Goal: Task Accomplishment & Management: Manage account settings

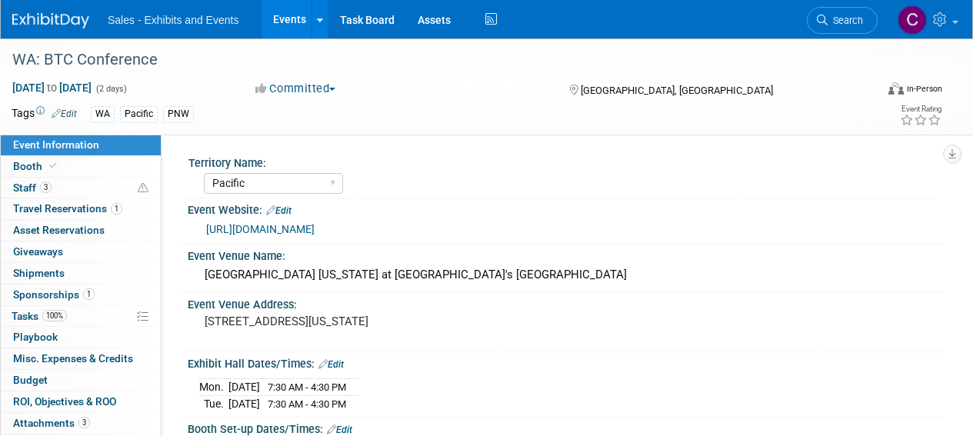
select select "Pacific"
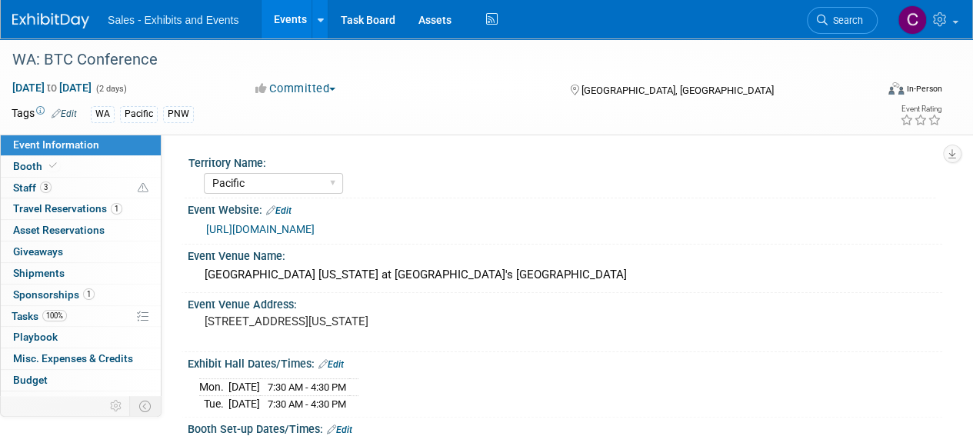
click at [282, 19] on link "Events" at bounding box center [290, 19] width 56 height 38
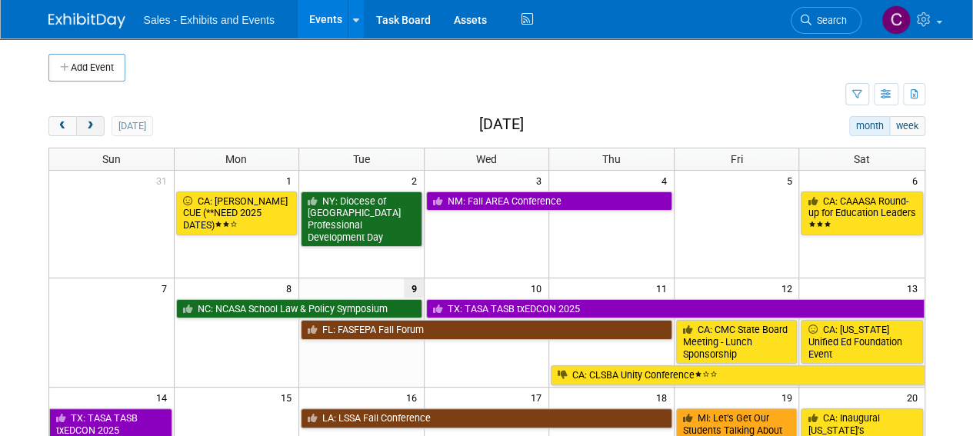
click at [92, 131] on button "next" at bounding box center [90, 126] width 28 height 20
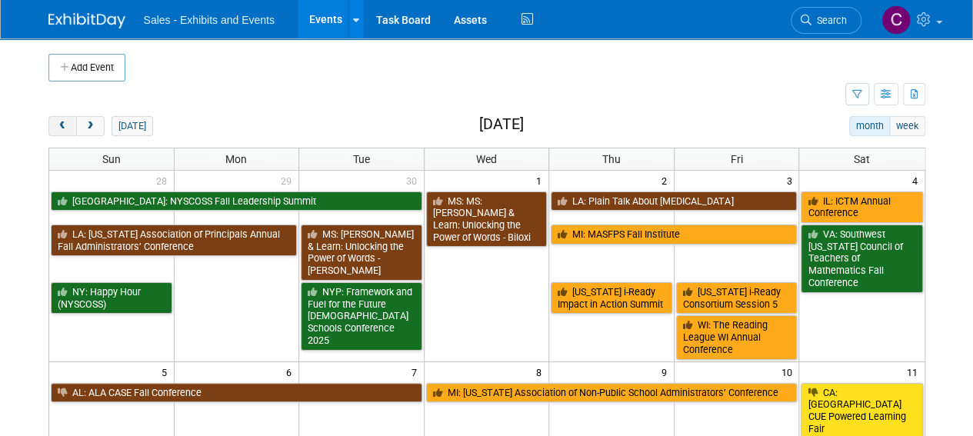
click at [63, 132] on button "prev" at bounding box center [62, 126] width 28 height 20
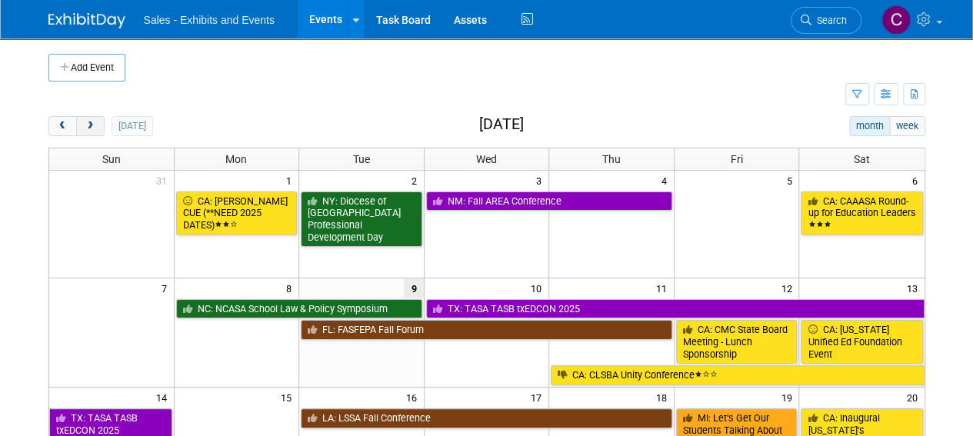
click at [96, 124] on button "next" at bounding box center [90, 126] width 28 height 20
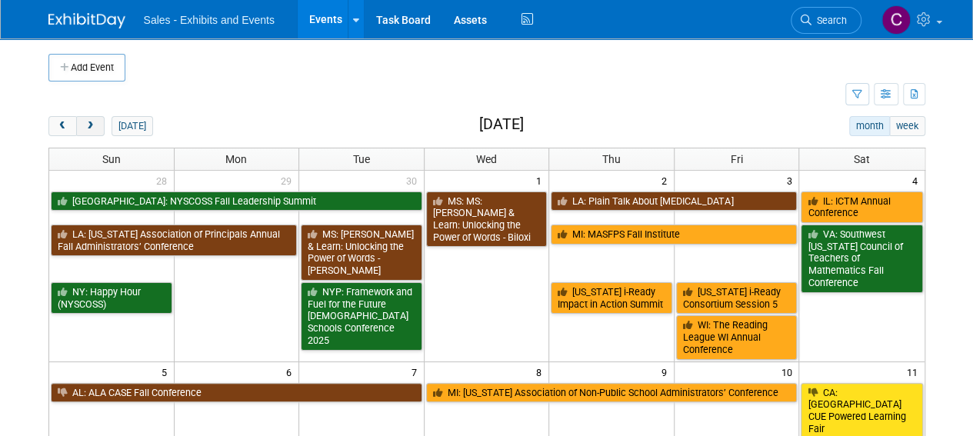
click at [96, 124] on button "next" at bounding box center [90, 126] width 28 height 20
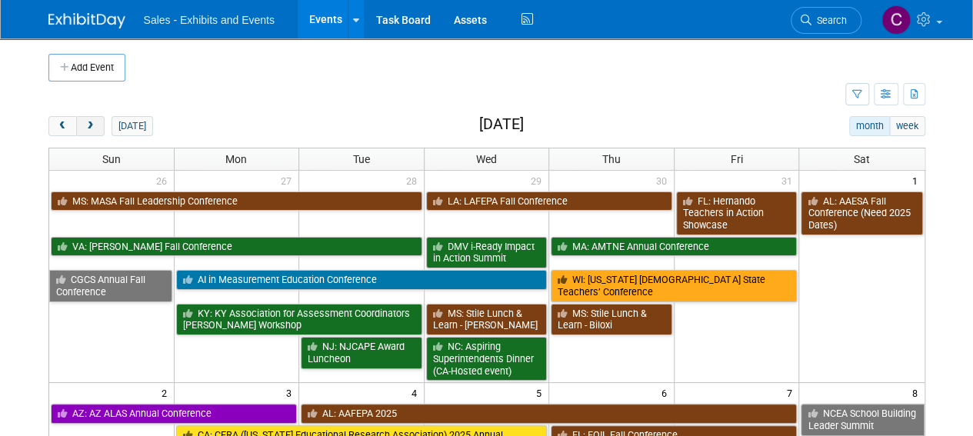
click at [93, 124] on span "next" at bounding box center [91, 127] width 12 height 10
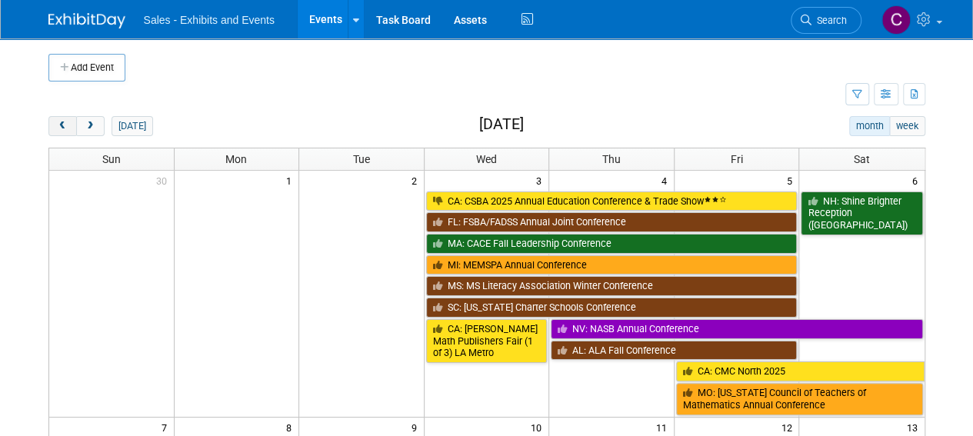
click at [62, 122] on span "prev" at bounding box center [63, 127] width 12 height 10
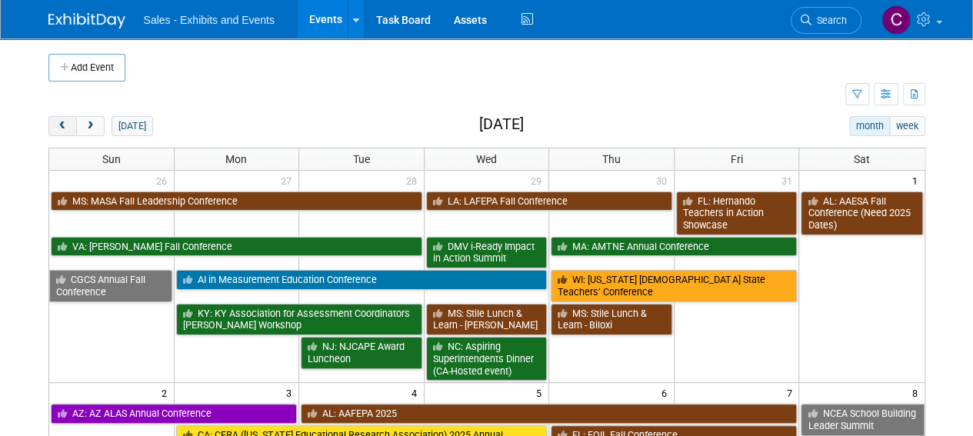
click at [62, 122] on span "prev" at bounding box center [63, 127] width 12 height 10
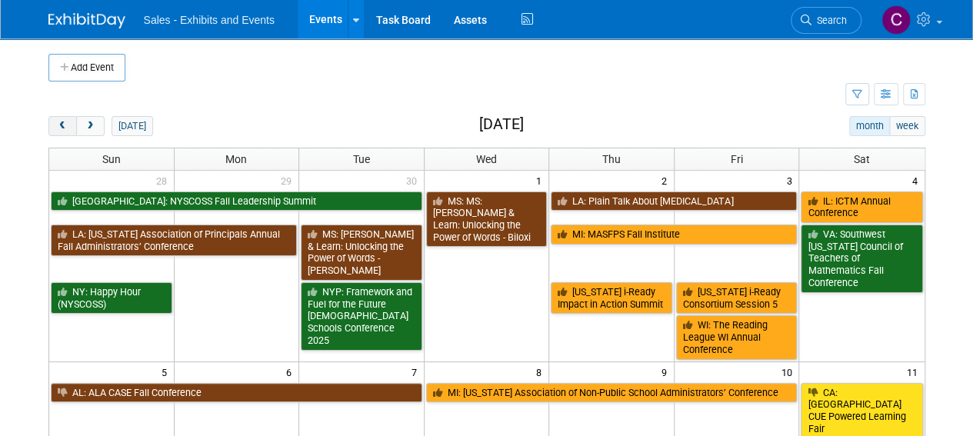
click at [62, 122] on span "prev" at bounding box center [63, 127] width 12 height 10
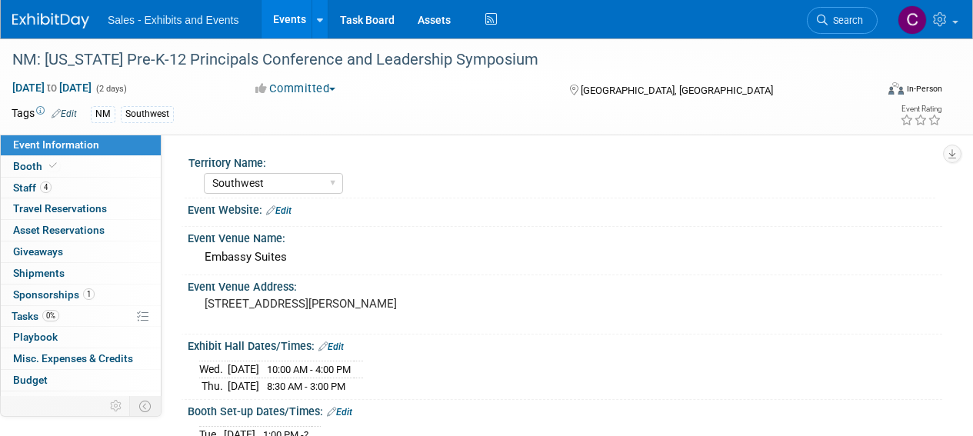
select select "Southwest"
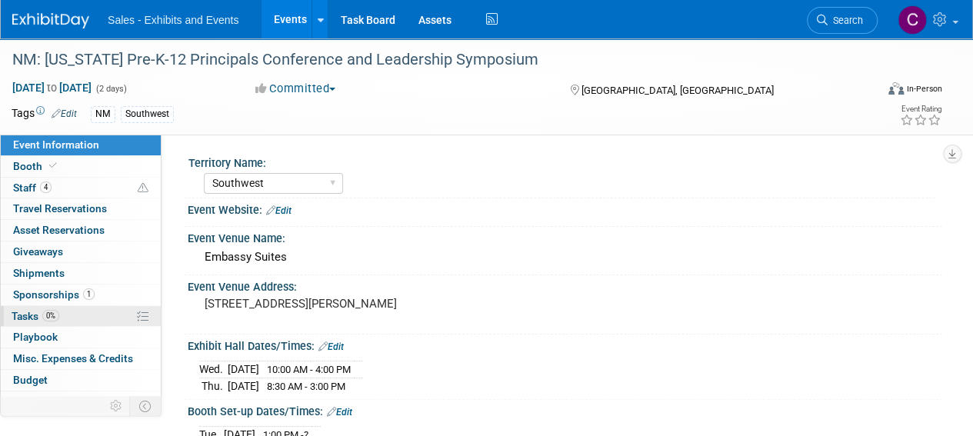
click at [21, 314] on span "Tasks 0%" at bounding box center [36, 316] width 48 height 12
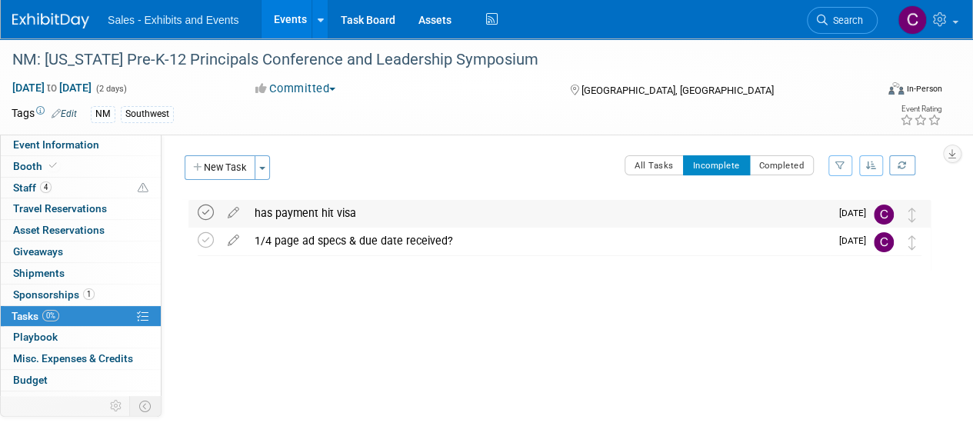
click at [205, 214] on icon at bounding box center [206, 213] width 16 height 16
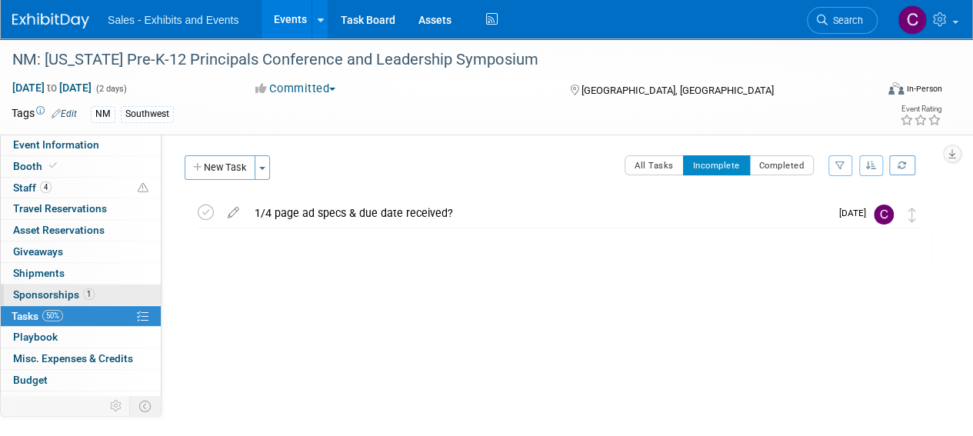
click at [25, 296] on span "Sponsorships 1" at bounding box center [54, 294] width 82 height 12
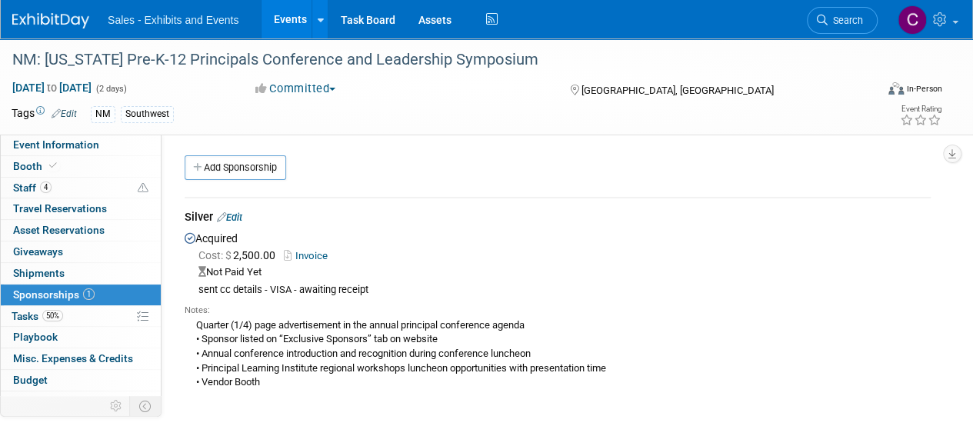
click at [238, 218] on link "Edit" at bounding box center [229, 218] width 25 height 12
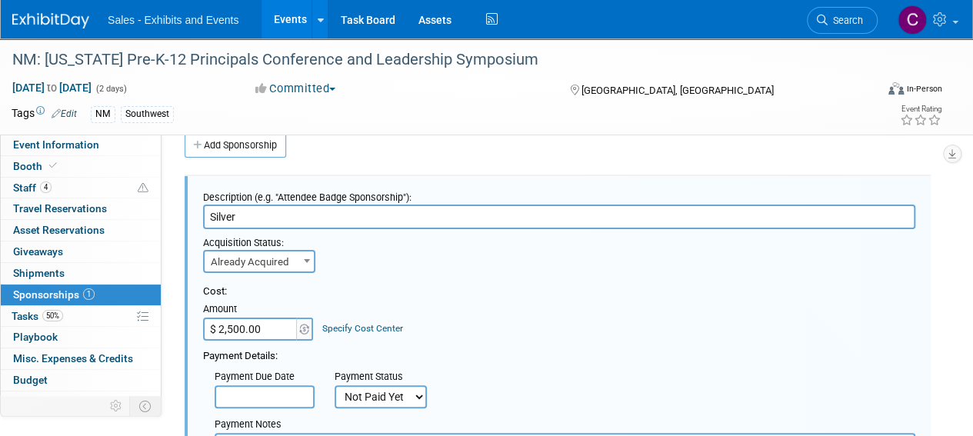
click at [366, 388] on select "Not Paid Yet Partially Paid Paid in Full" at bounding box center [381, 396] width 92 height 23
select select "1"
click at [335, 385] on select "Not Paid Yet Partially Paid Paid in Full" at bounding box center [381, 396] width 92 height 23
click at [233, 327] on input "$ 2,500.00" at bounding box center [251, 329] width 96 height 23
click at [235, 326] on input "$ 2,500.00" at bounding box center [251, 329] width 96 height 23
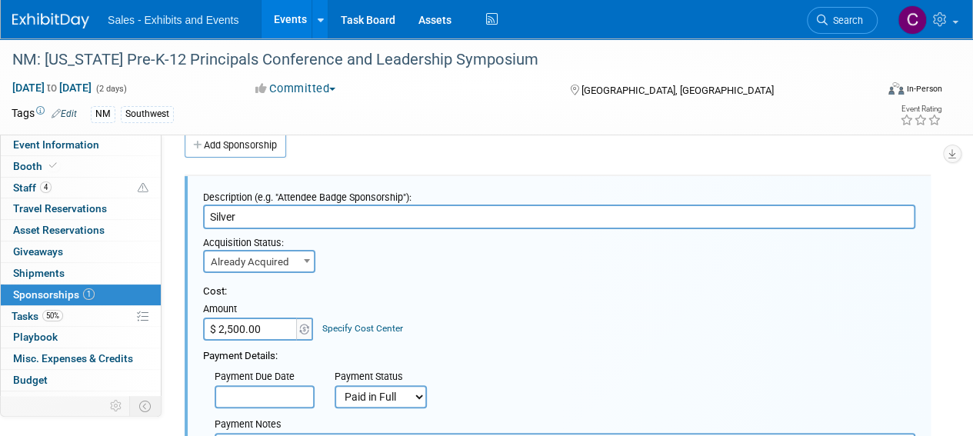
drag, startPoint x: 236, startPoint y: 328, endPoint x: 263, endPoint y: 325, distance: 27.0
click at [263, 325] on input "$ 2,500.00" at bounding box center [251, 329] width 96 height 23
type input "$ 2,587.65"
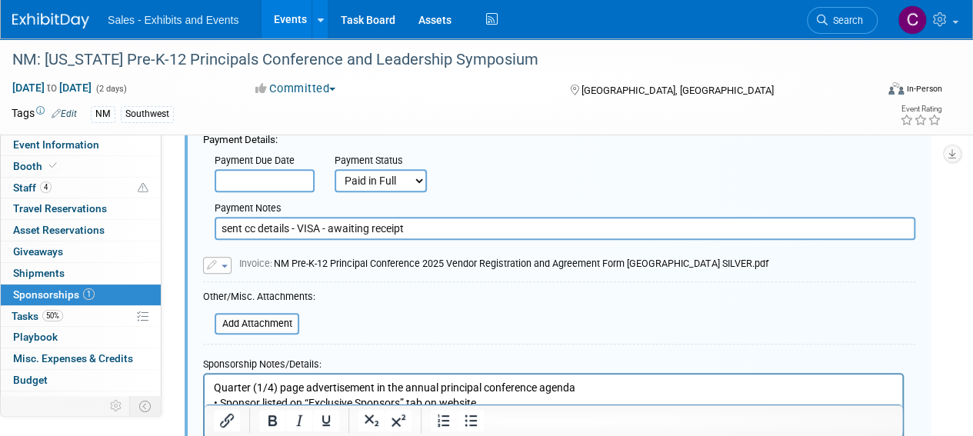
drag, startPoint x: 431, startPoint y: 223, endPoint x: 0, endPoint y: 218, distance: 430.7
click at [0, 224] on div "Event Information Event Info Booth Booth 4 Staff 4 Staff 0 Travel Reservations …" at bounding box center [486, 180] width 973 height 760
type input "visa includes cc processing fees"
click at [265, 321] on input "file" at bounding box center [206, 324] width 183 height 18
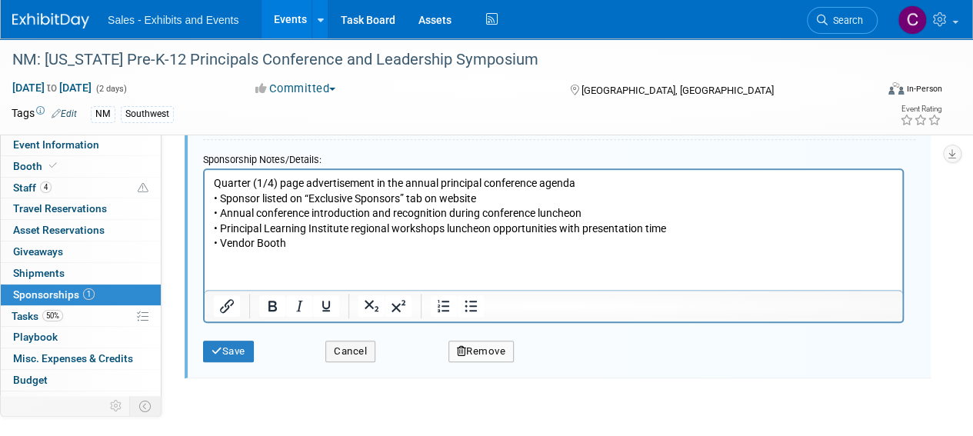
scroll to position [572, 0]
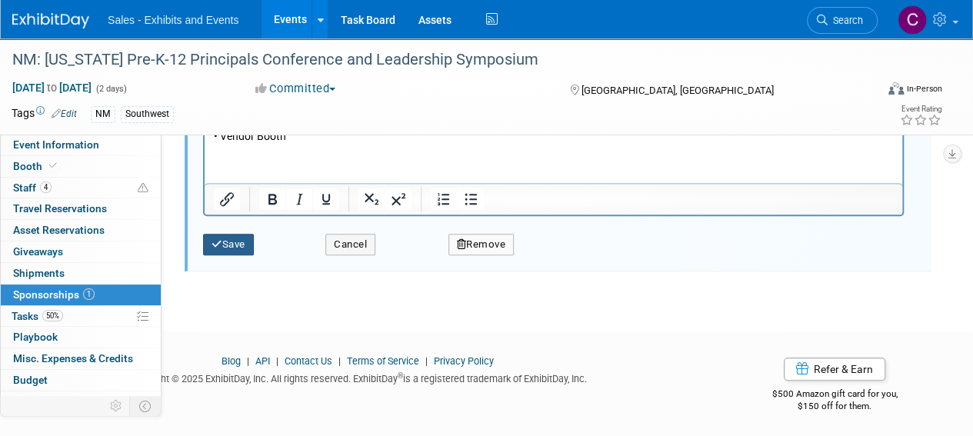
click at [233, 238] on button "Save" at bounding box center [228, 245] width 51 height 22
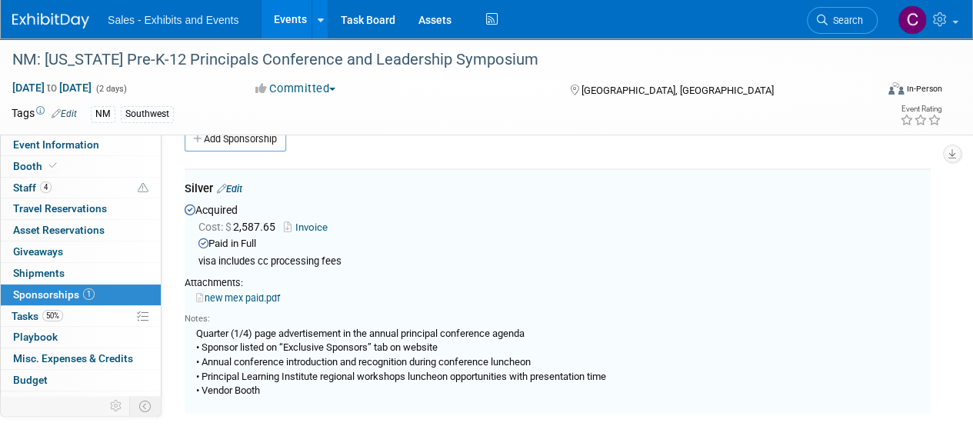
scroll to position [22, 0]
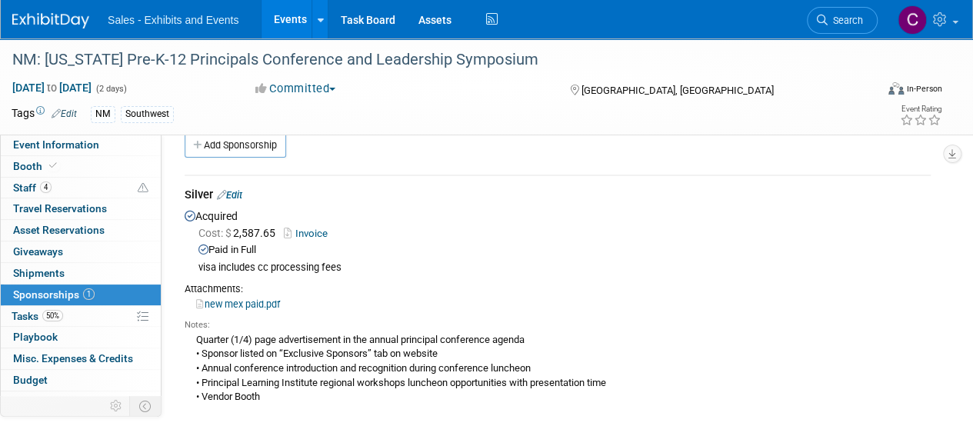
drag, startPoint x: 283, startPoint y: 24, endPoint x: 275, endPoint y: 23, distance: 8.5
click at [283, 24] on link "Events" at bounding box center [290, 19] width 56 height 38
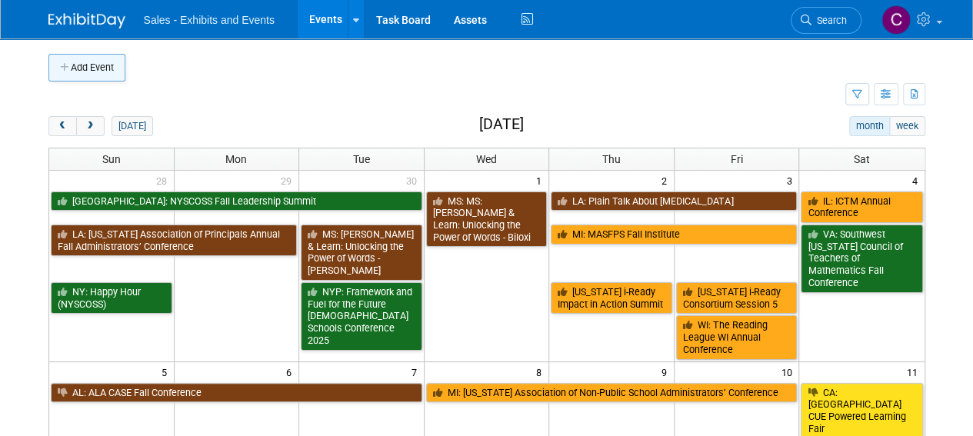
click at [75, 63] on button "Add Event" at bounding box center [86, 68] width 77 height 28
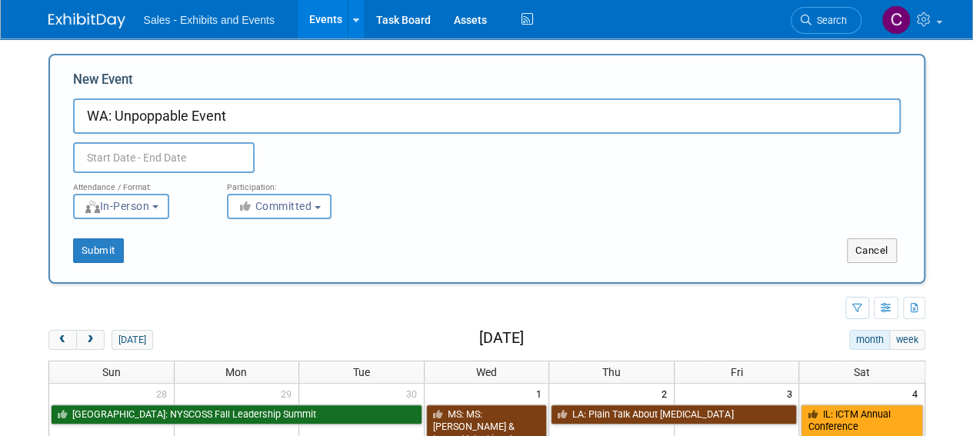
click at [208, 113] on input "WA: Unpoppable Event" at bounding box center [487, 115] width 828 height 35
type input "WA: Unpoppable Celebration"
click at [150, 148] on input "text" at bounding box center [164, 157] width 182 height 31
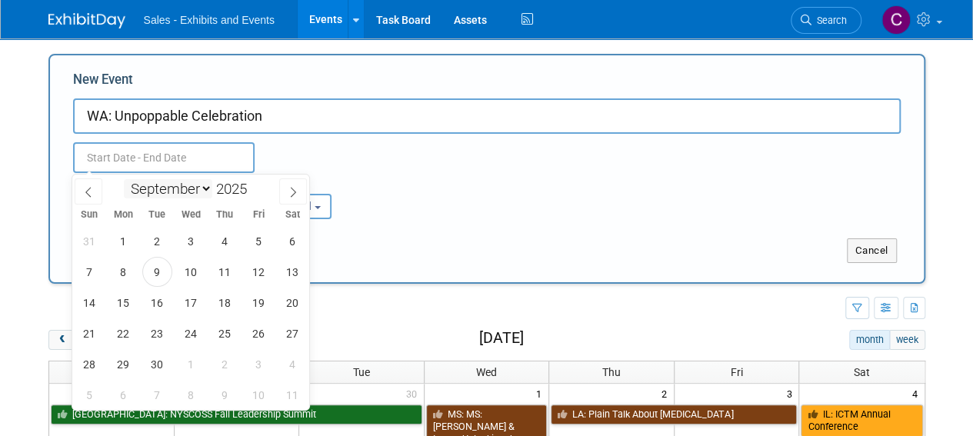
click at [198, 192] on select "January February March April May June July August September October November De…" at bounding box center [168, 188] width 88 height 19
select select "9"
click at [124, 179] on select "January February March April May June July August September October November De…" at bounding box center [168, 188] width 88 height 19
click at [289, 272] on span "11" at bounding box center [293, 272] width 30 height 30
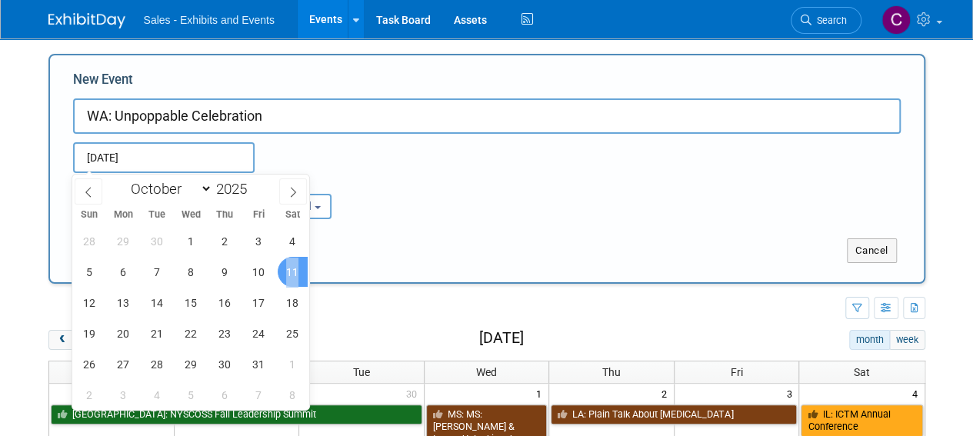
type input "Oct 11, 2025 to Oct 11, 2025"
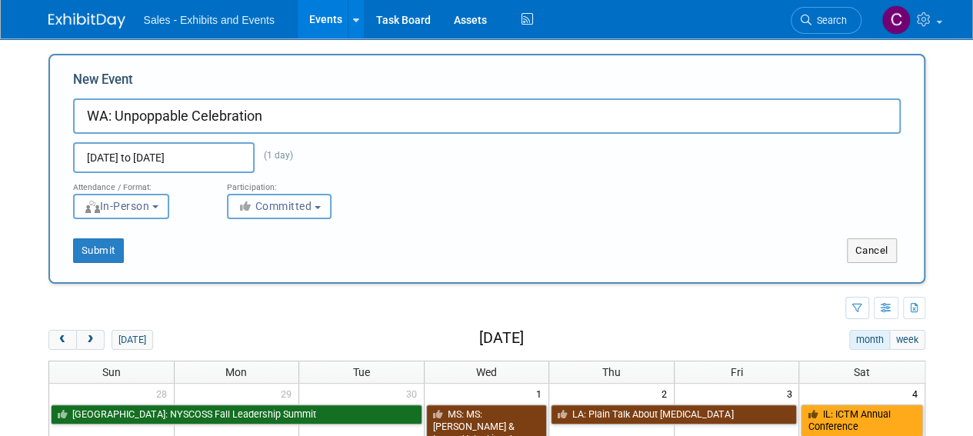
click at [294, 210] on span "Committed" at bounding box center [275, 206] width 75 height 12
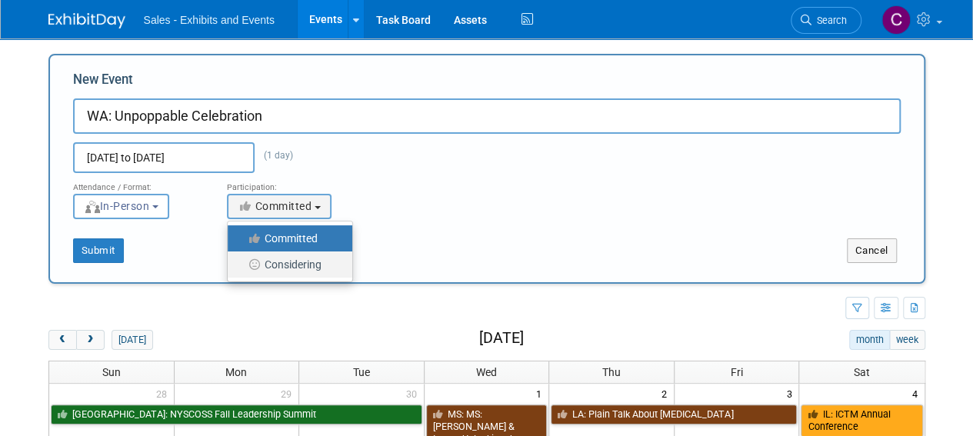
click at [285, 270] on label "Considering" at bounding box center [286, 265] width 102 height 20
click at [242, 270] on input "Considering" at bounding box center [237, 265] width 10 height 10
select select "2"
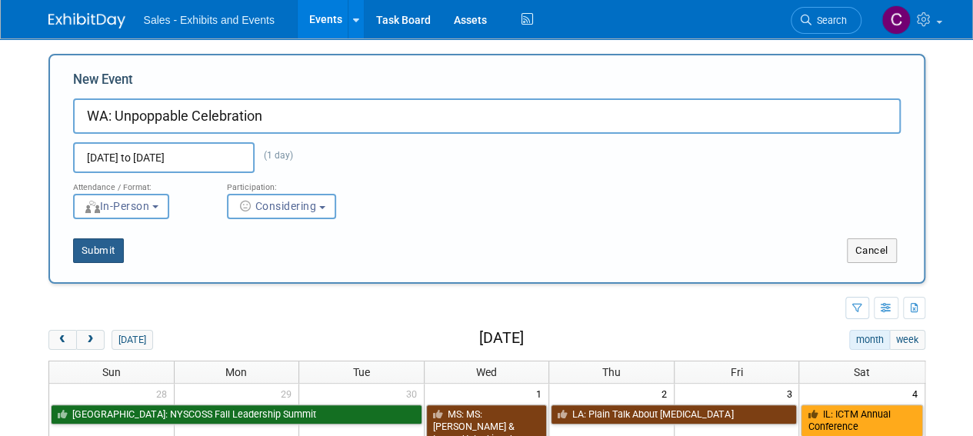
click at [94, 257] on button "Submit" at bounding box center [98, 250] width 51 height 25
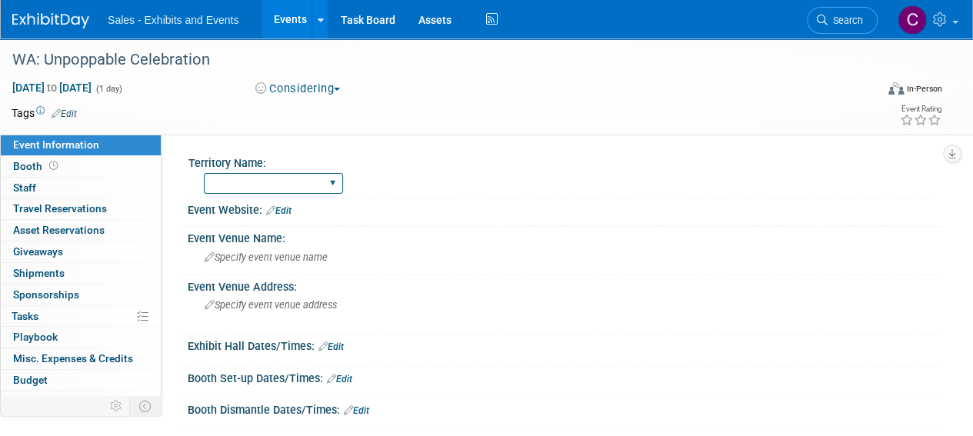
click at [247, 188] on select "Atlantic Southeast Central Southwest Pacific Mountain National Strategic Partne…" at bounding box center [273, 183] width 139 height 21
select select "Pacific"
click at [204, 173] on select "Atlantic Southeast Central Southwest Pacific Mountain National Strategic Partne…" at bounding box center [273, 183] width 139 height 21
click at [71, 116] on link "Edit" at bounding box center [64, 113] width 25 height 11
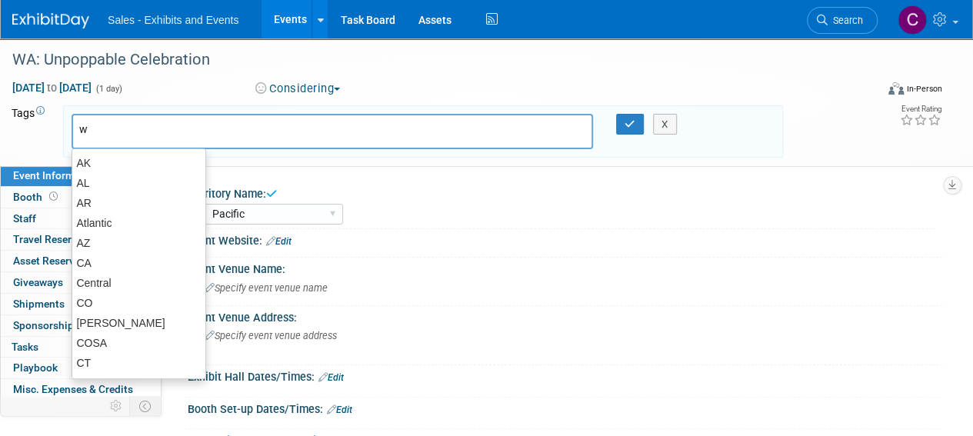
type input "wa"
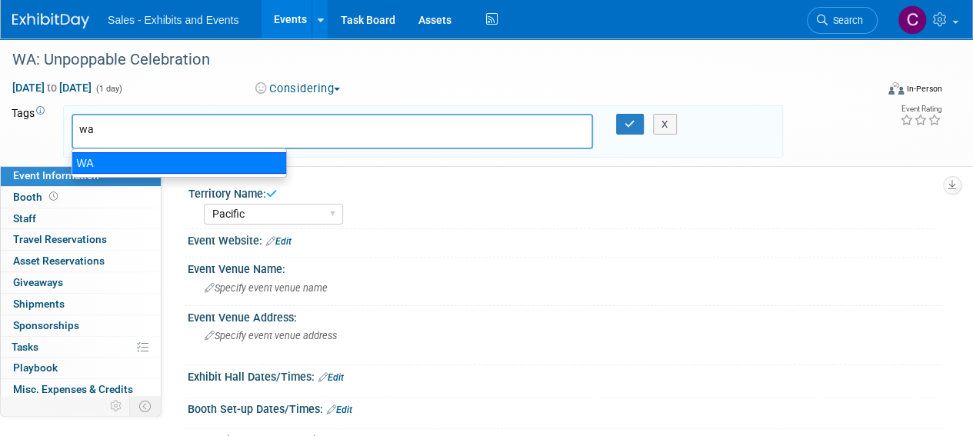
click at [80, 153] on div "WA" at bounding box center [179, 163] width 215 height 22
type input "WA"
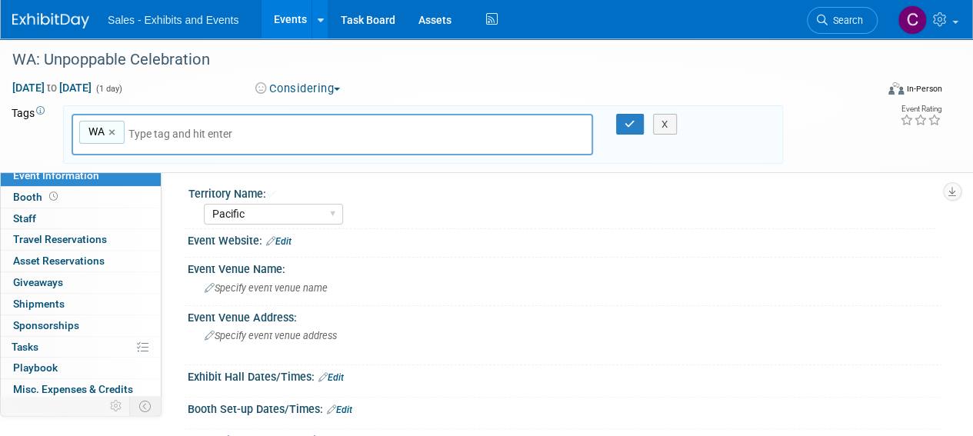
type input "p"
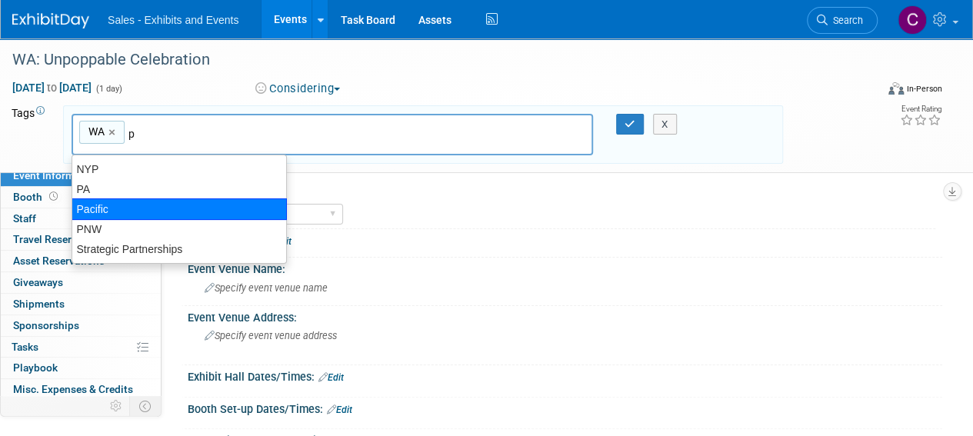
click at [135, 208] on div "Pacific" at bounding box center [179, 209] width 215 height 22
type input "WA, Pacific"
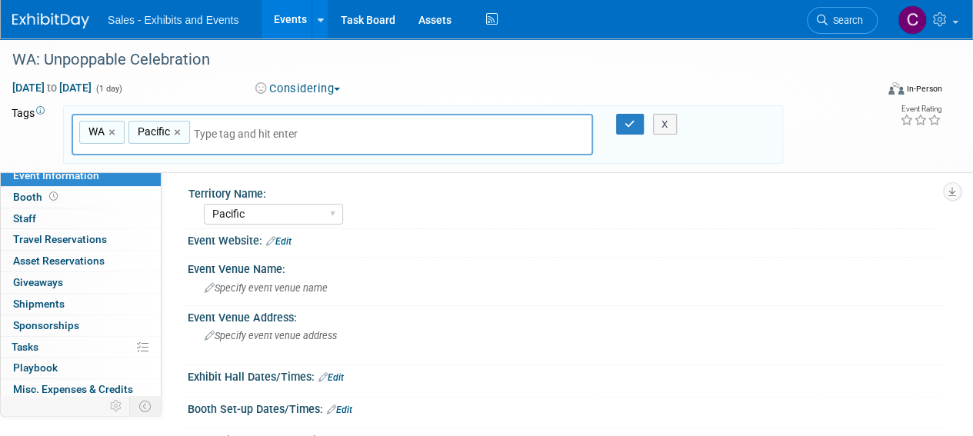
type input "p"
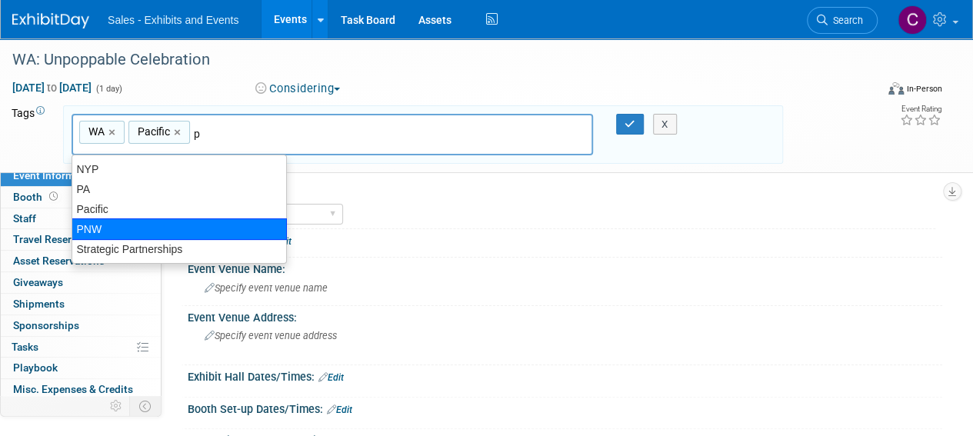
click at [173, 226] on div "PNW" at bounding box center [179, 229] width 215 height 22
type input "WA, Pacific, PNW"
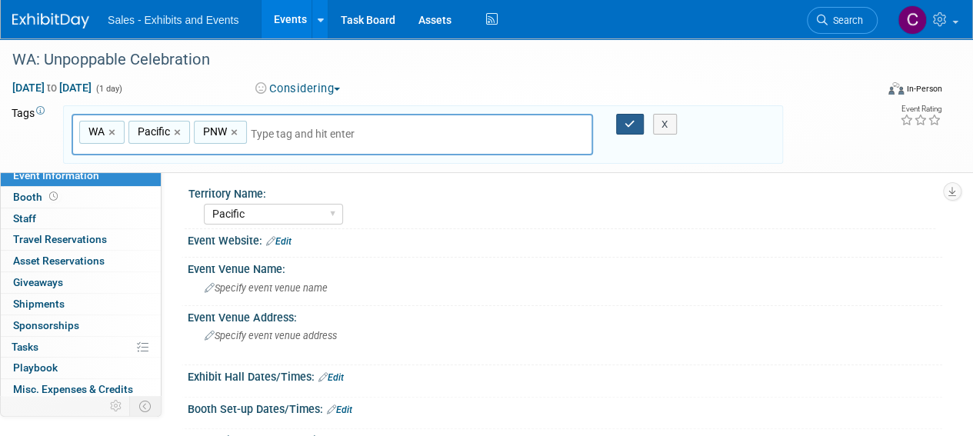
click at [628, 119] on icon "button" at bounding box center [630, 124] width 11 height 10
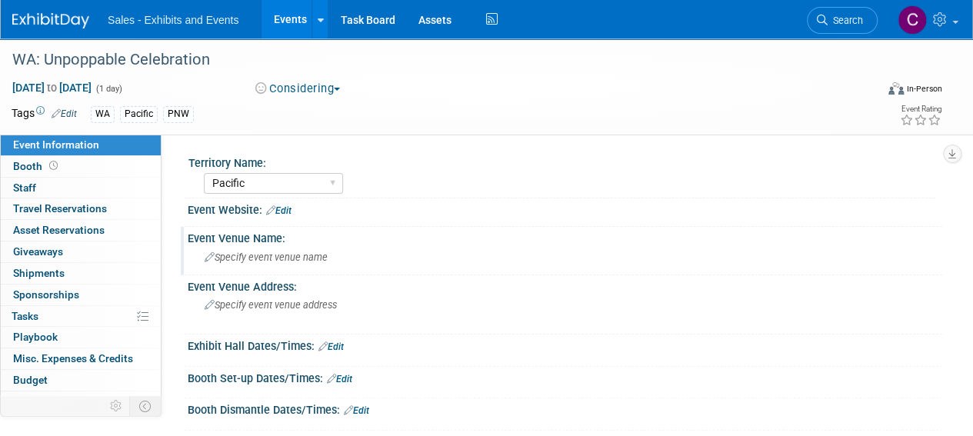
click at [249, 258] on span "Specify event venue name" at bounding box center [266, 258] width 123 height 12
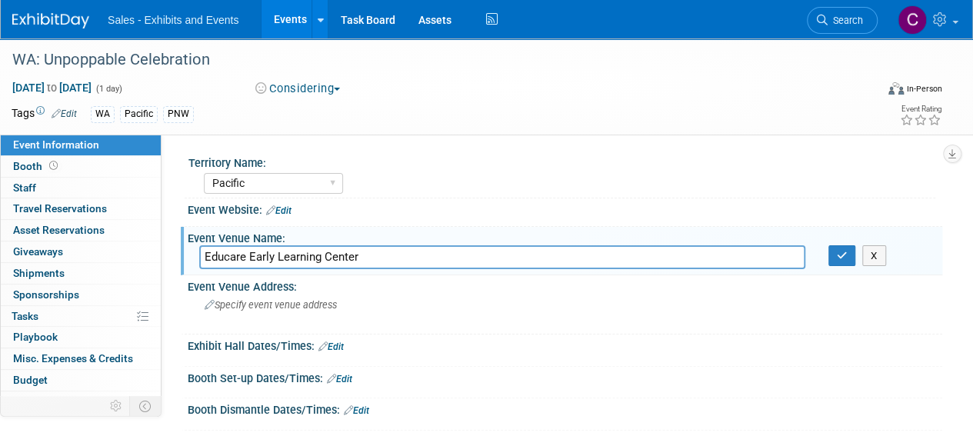
type input "Educare Early Learning Center"
click at [833, 259] on button "button" at bounding box center [842, 256] width 28 height 22
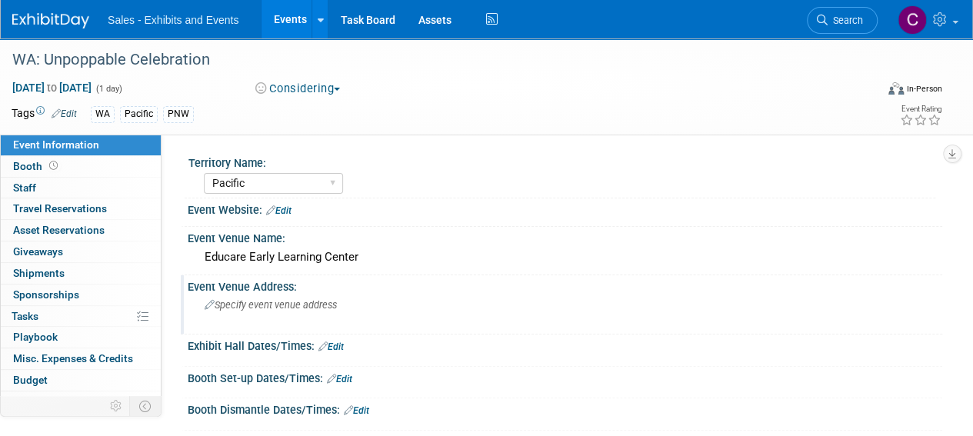
drag, startPoint x: 251, startPoint y: 304, endPoint x: 235, endPoint y: 301, distance: 15.6
click at [235, 301] on span "Specify event venue address" at bounding box center [271, 305] width 132 height 12
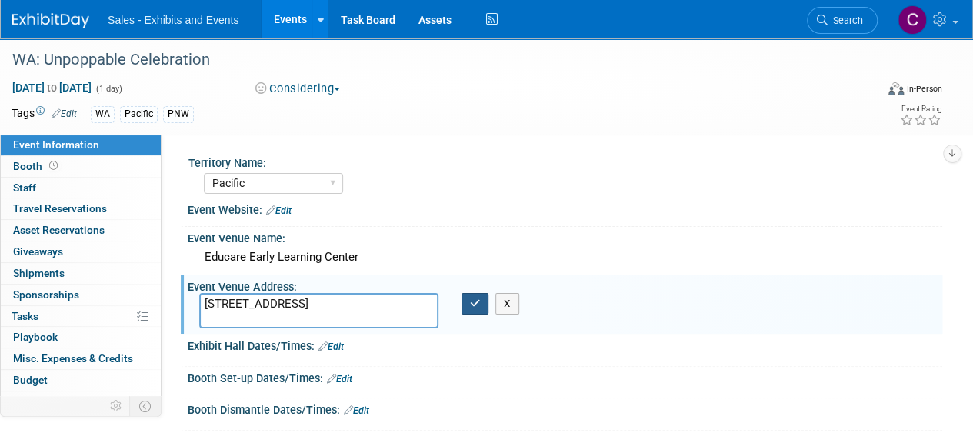
type textarea "625 SW 100th St, Seattle, WA 98146-3816"
click at [471, 301] on icon "button" at bounding box center [475, 303] width 11 height 10
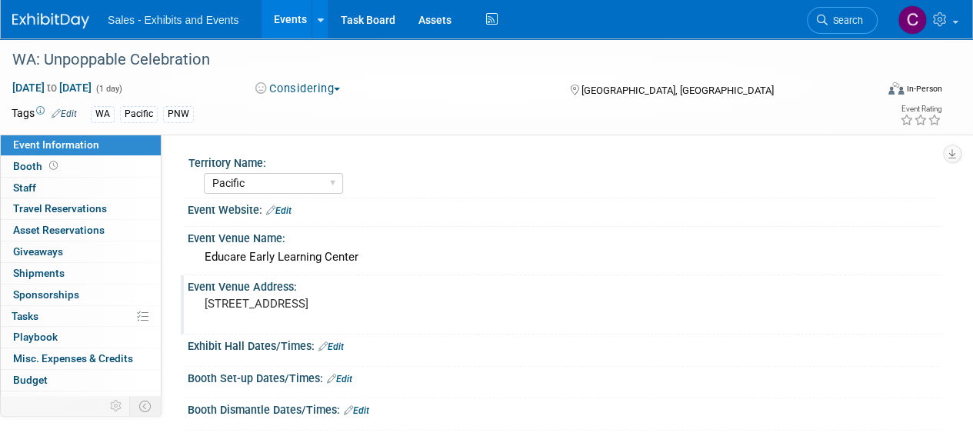
scroll to position [55, 0]
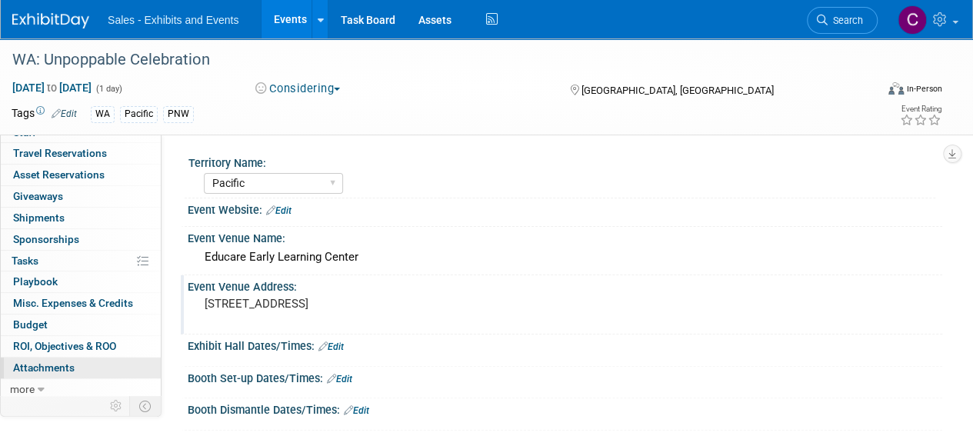
click at [35, 368] on span "Attachments 0" at bounding box center [44, 367] width 62 height 12
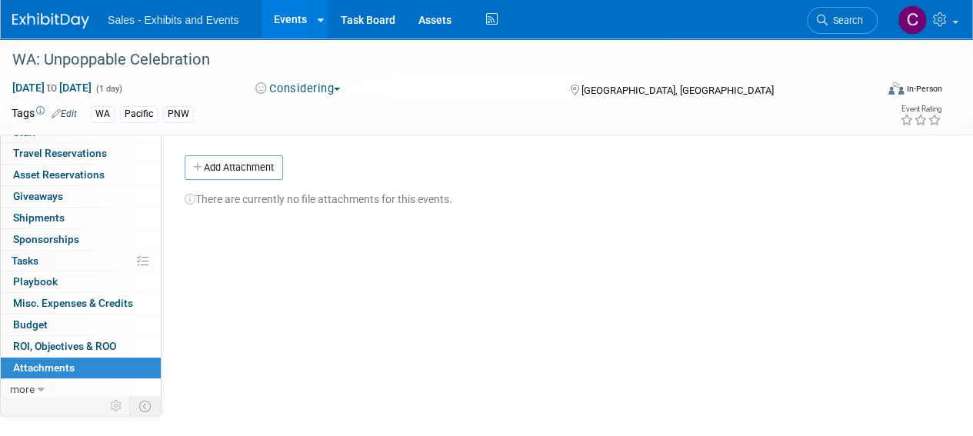
scroll to position [0, 0]
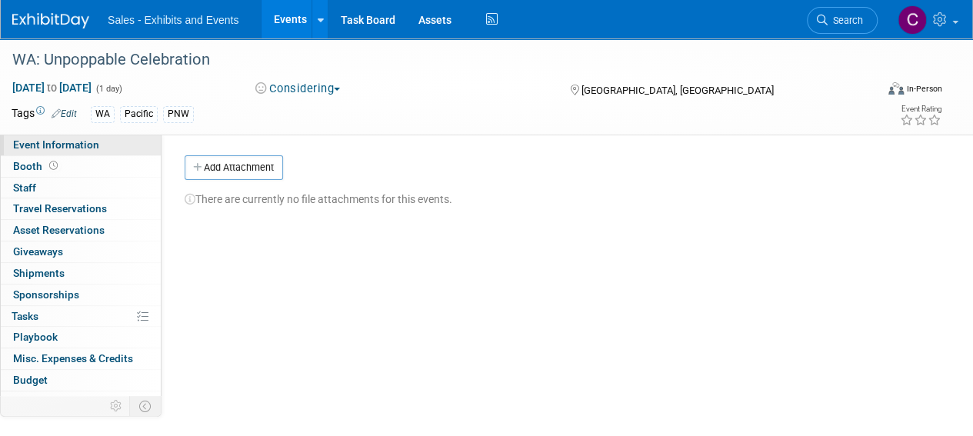
click at [66, 142] on span "Event Information" at bounding box center [56, 144] width 86 height 12
select select "Pacific"
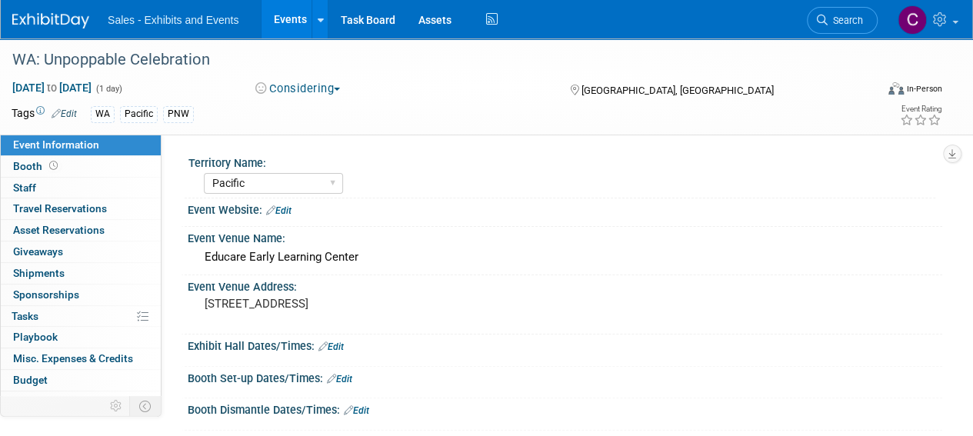
click at [291, 206] on link "Edit" at bounding box center [278, 210] width 25 height 11
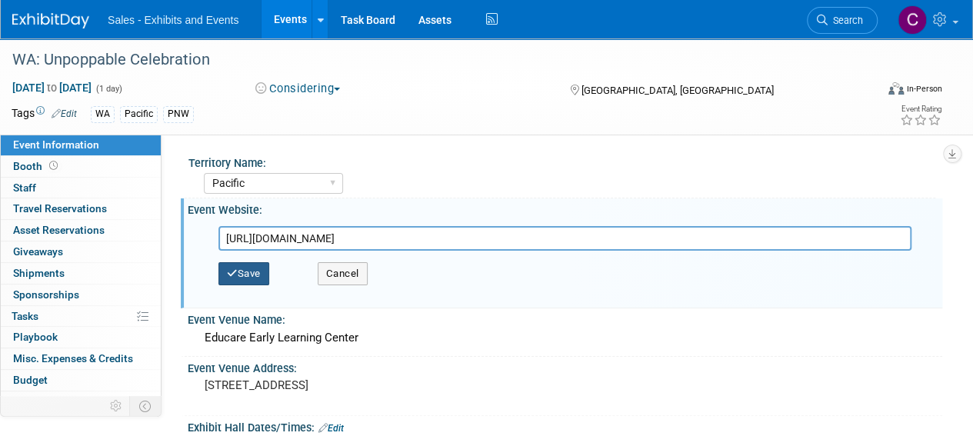
type input "https://event.auctria.com/6534adcb-0062-4821-bb9c-7a7a775c7655/"
click at [234, 270] on icon "button" at bounding box center [232, 273] width 11 height 10
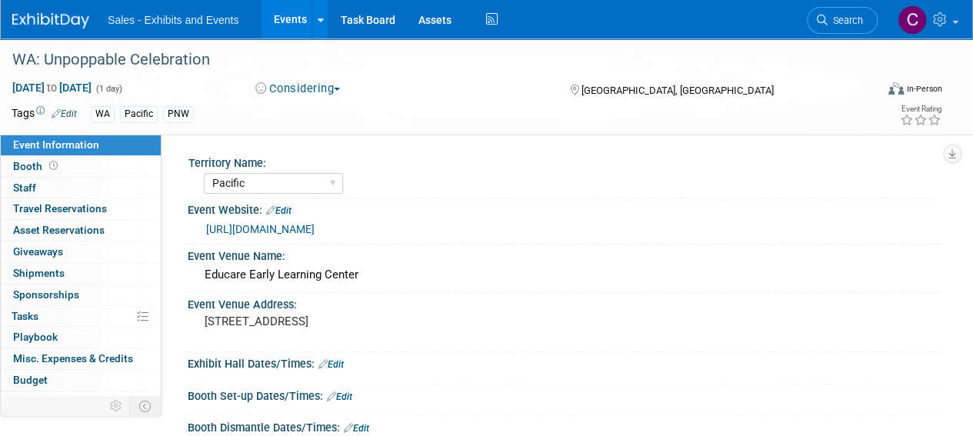
scroll to position [55, 0]
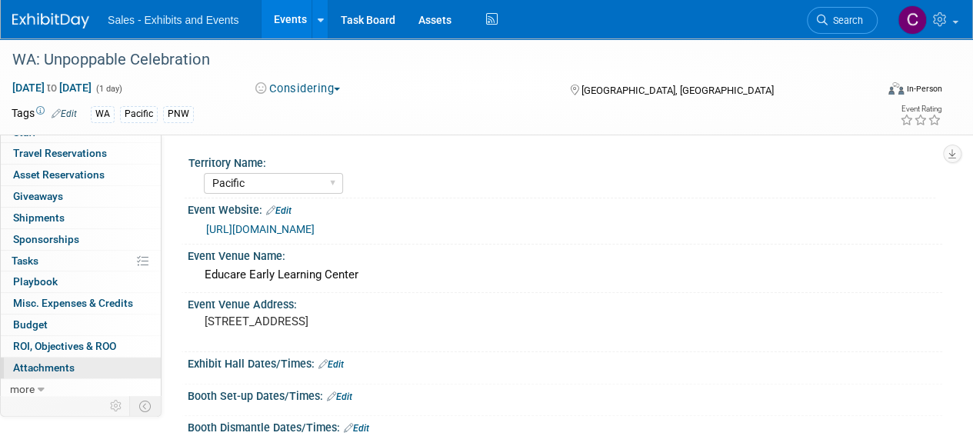
click at [64, 373] on link "0 Attachments 0" at bounding box center [81, 368] width 160 height 21
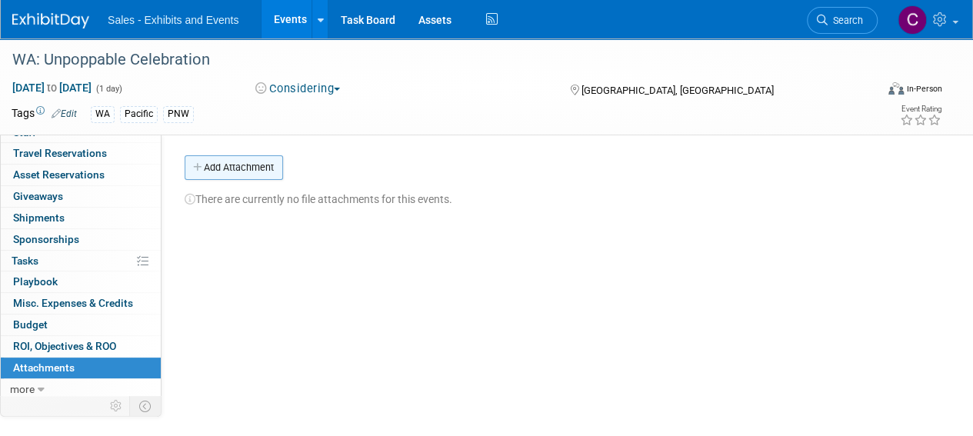
click at [232, 161] on button "Add Attachment" at bounding box center [234, 167] width 98 height 25
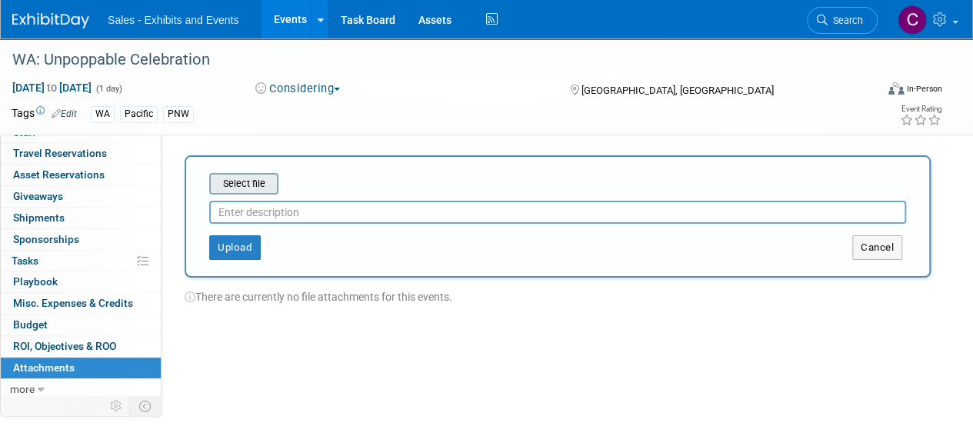
click at [240, 193] on div "Select file" at bounding box center [243, 184] width 69 height 22
click at [238, 179] on input "file" at bounding box center [185, 184] width 183 height 18
type input "C:\fakepath\voicemail-56433695840.m4a"
click at [282, 211] on input "text" at bounding box center [557, 212] width 697 height 23
type input "voice mail"
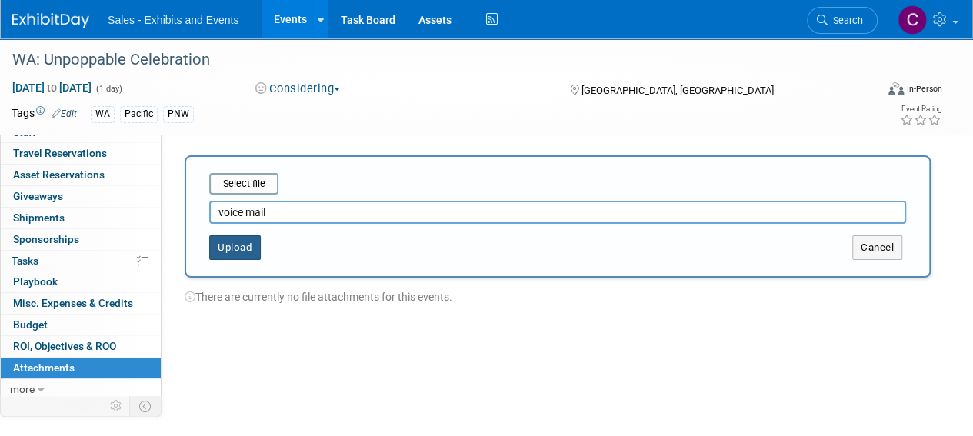
click at [233, 242] on button "Upload" at bounding box center [235, 247] width 52 height 25
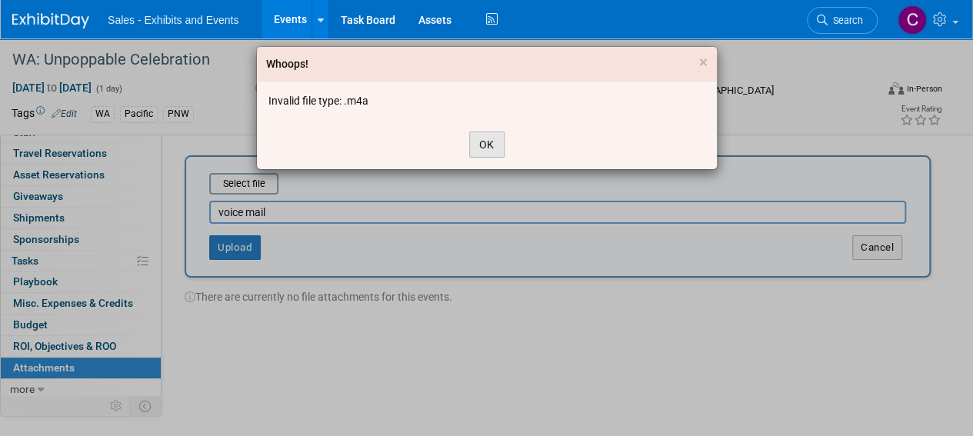
click at [495, 141] on button "OK" at bounding box center [486, 145] width 35 height 26
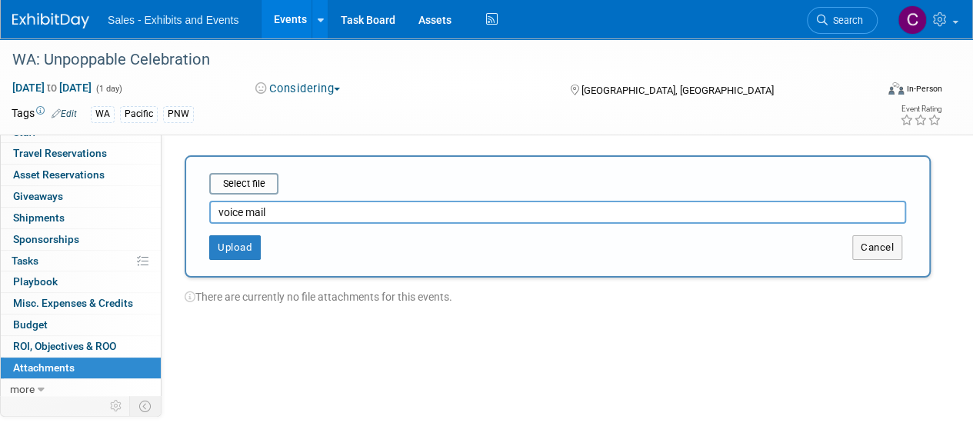
click at [845, 252] on div "Cancel" at bounding box center [743, 247] width 371 height 25
click at [881, 247] on button "Cancel" at bounding box center [877, 247] width 50 height 25
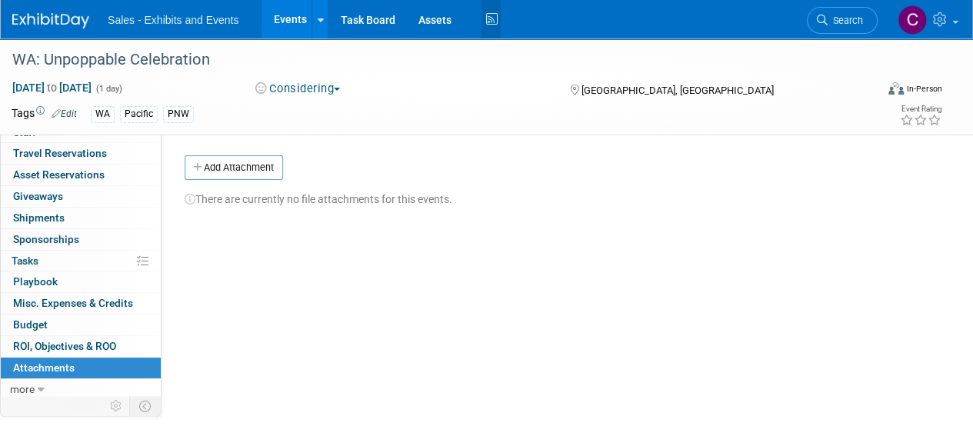
click at [489, 22] on icon at bounding box center [490, 20] width 19 height 24
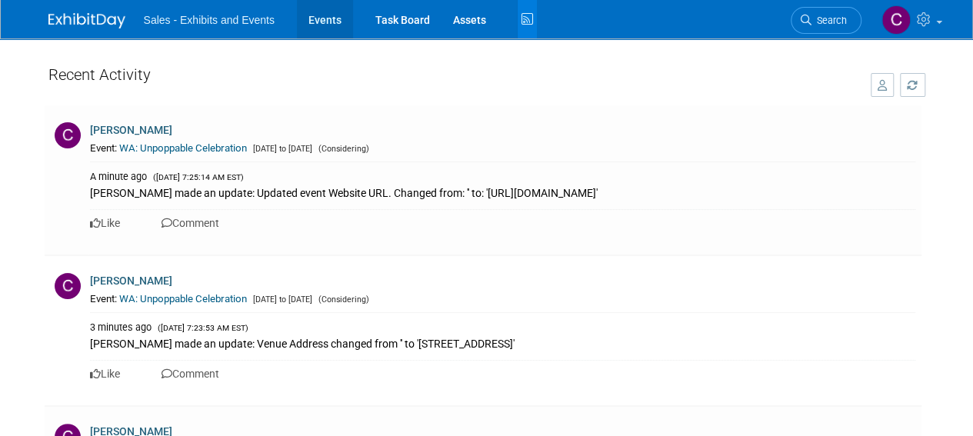
click at [318, 25] on link "Events" at bounding box center [325, 19] width 56 height 38
